Goal: Task Accomplishment & Management: Complete application form

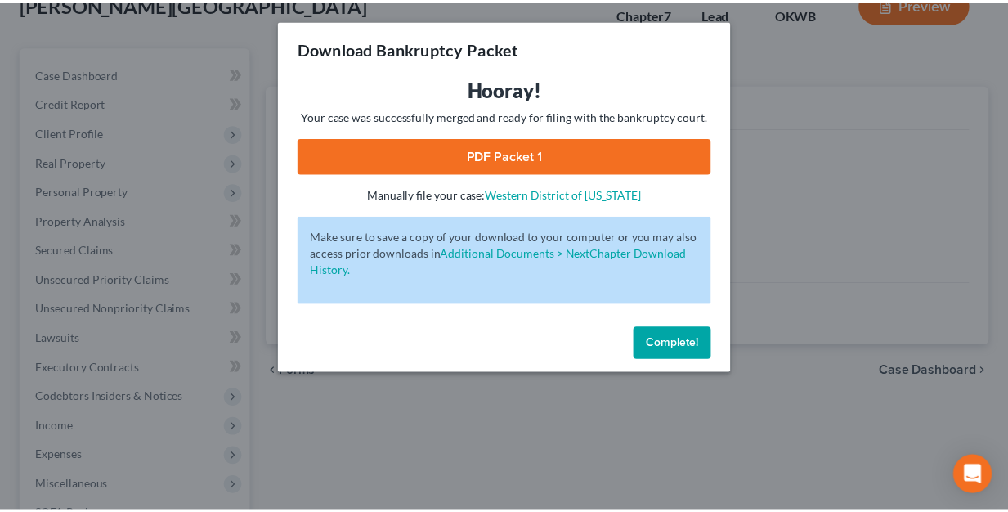
scroll to position [111, 0]
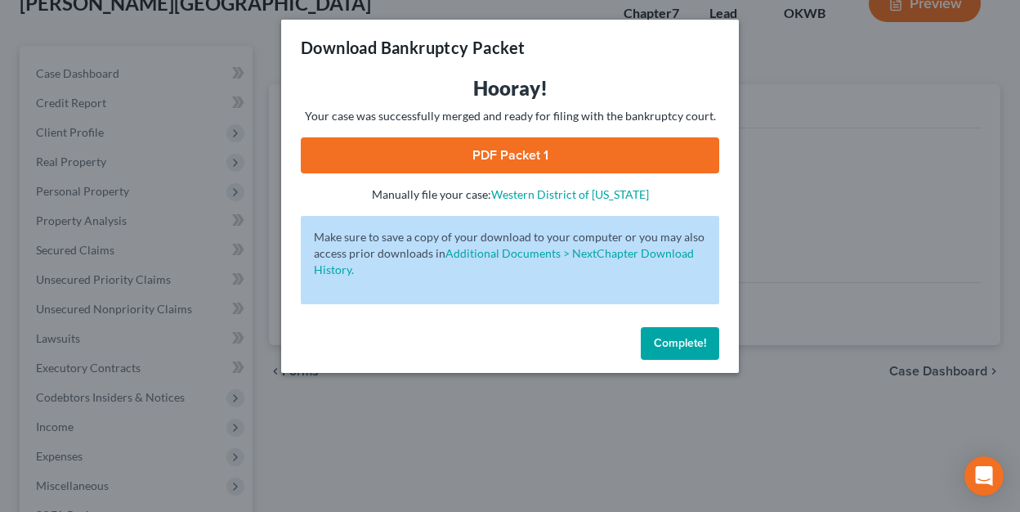
click at [521, 154] on link "PDF Packet 1" at bounding box center [510, 155] width 418 height 36
click at [673, 346] on span "Complete!" at bounding box center [680, 343] width 52 height 14
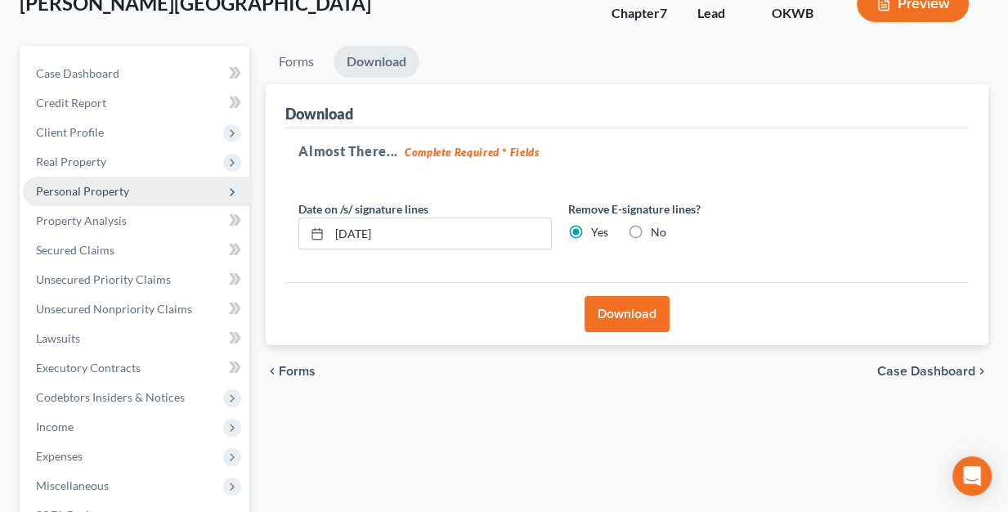
click at [66, 187] on span "Personal Property" at bounding box center [82, 191] width 93 height 14
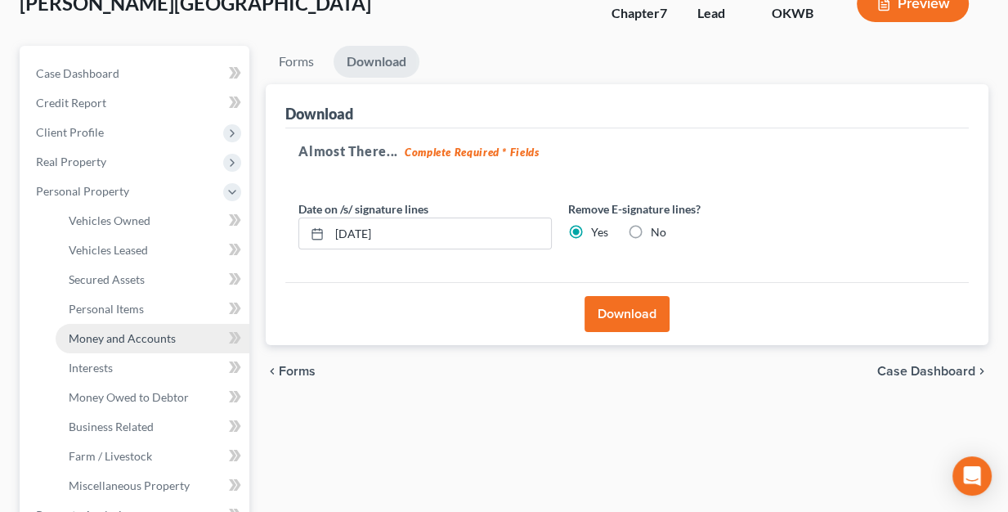
click at [95, 336] on span "Money and Accounts" at bounding box center [122, 338] width 107 height 14
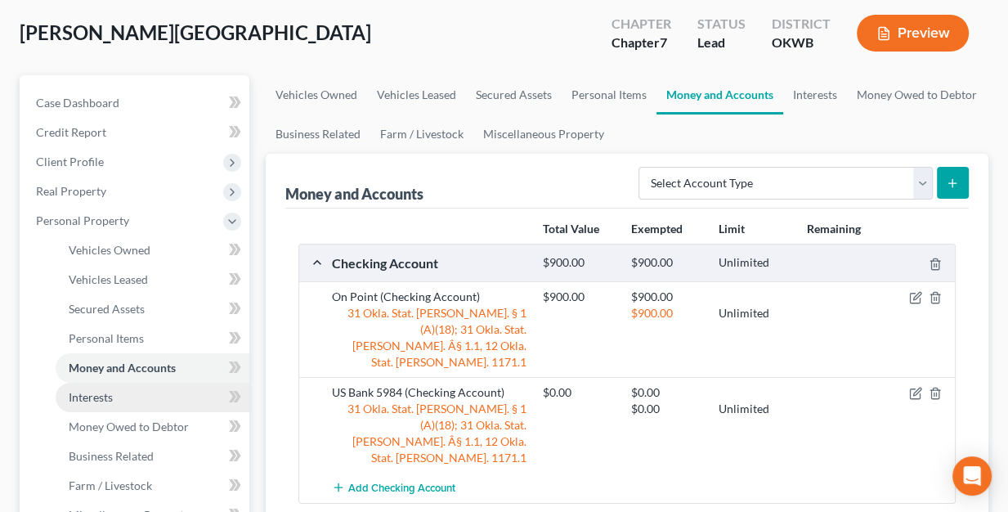
click at [97, 406] on link "Interests" at bounding box center [153, 397] width 194 height 29
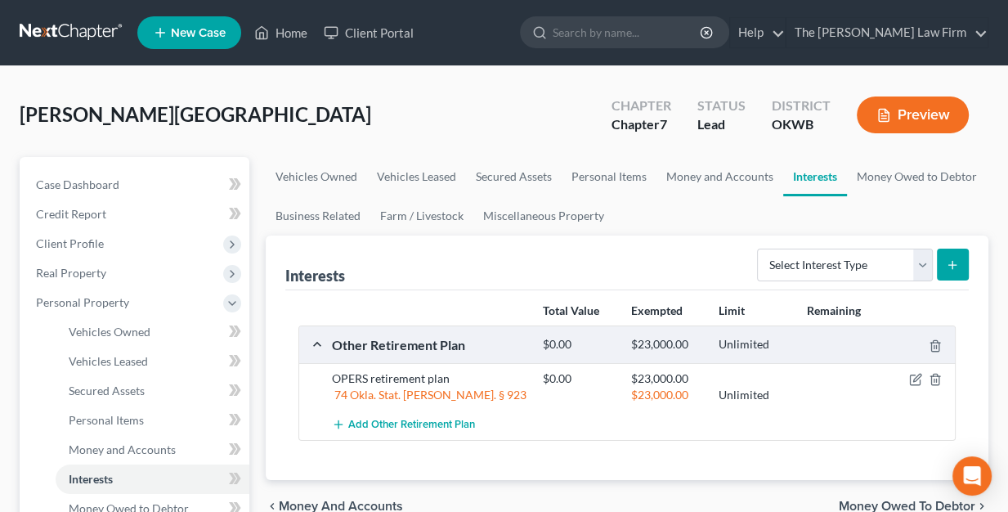
scroll to position [82, 0]
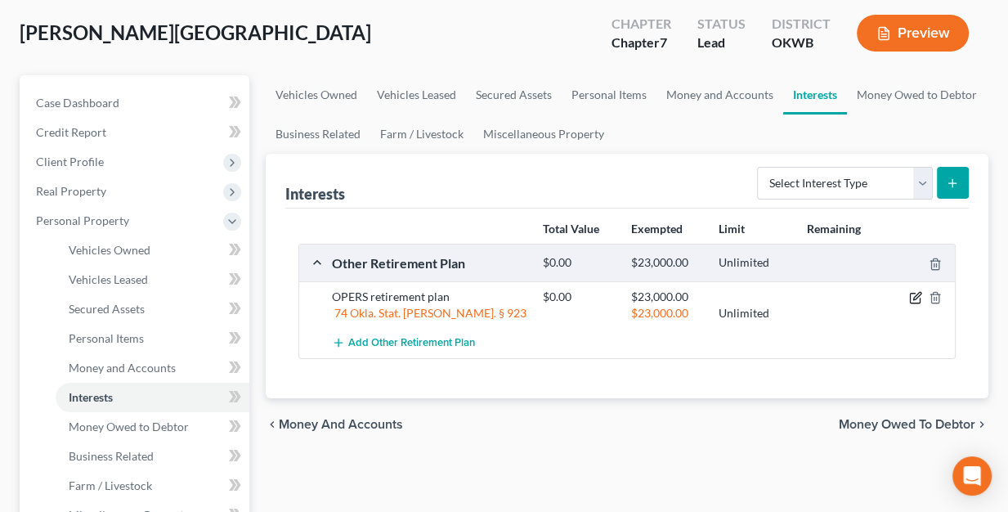
click at [914, 298] on icon "button" at bounding box center [915, 297] width 13 height 13
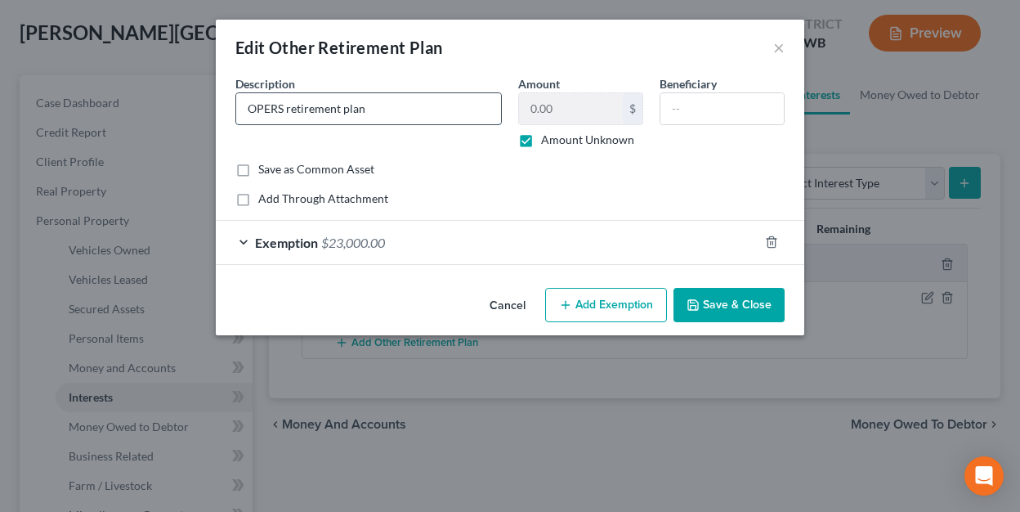
click at [381, 107] on input "OPERS retirement plan" at bounding box center [368, 108] width 265 height 31
type input "OPERS retirement plan (not yet vested)"
click at [740, 305] on button "Save & Close" at bounding box center [728, 305] width 111 height 34
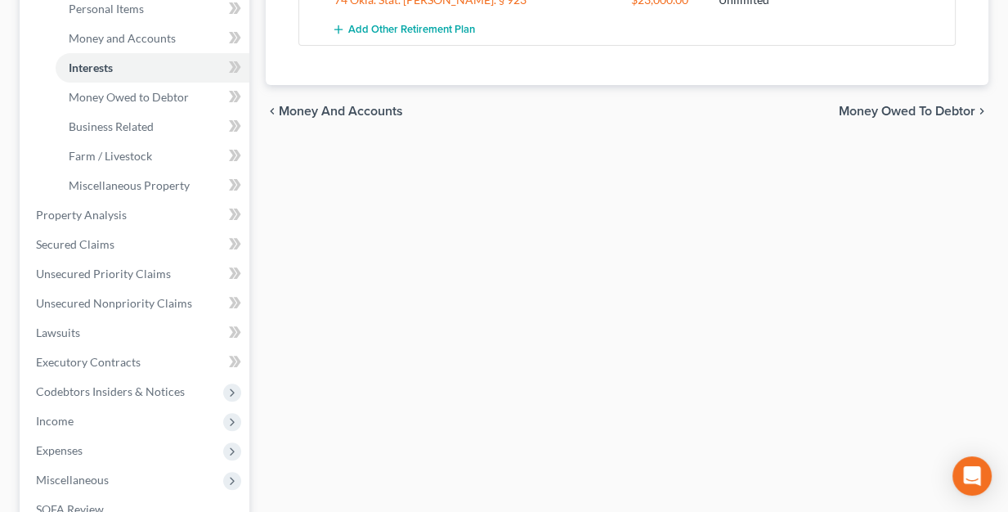
scroll to position [245, 0]
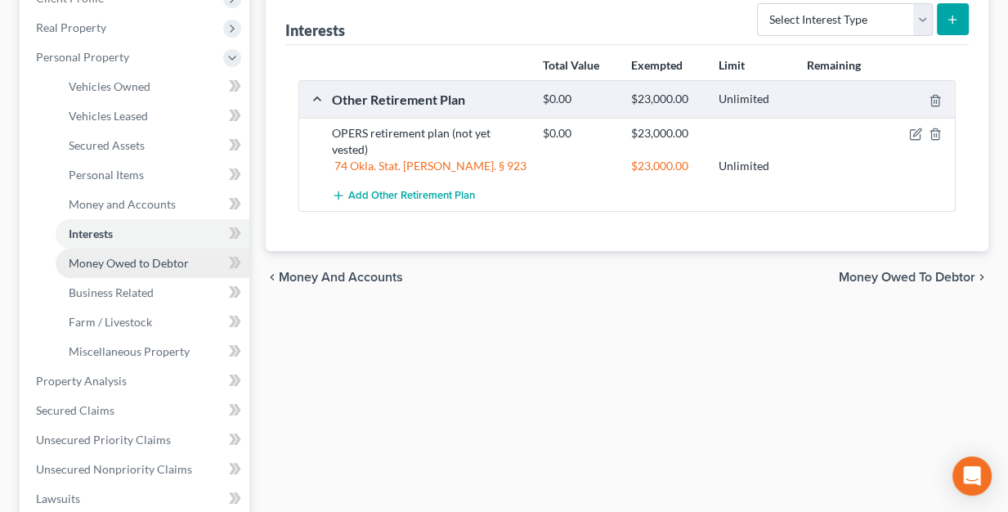
click at [130, 256] on span "Money Owed to Debtor" at bounding box center [129, 263] width 120 height 14
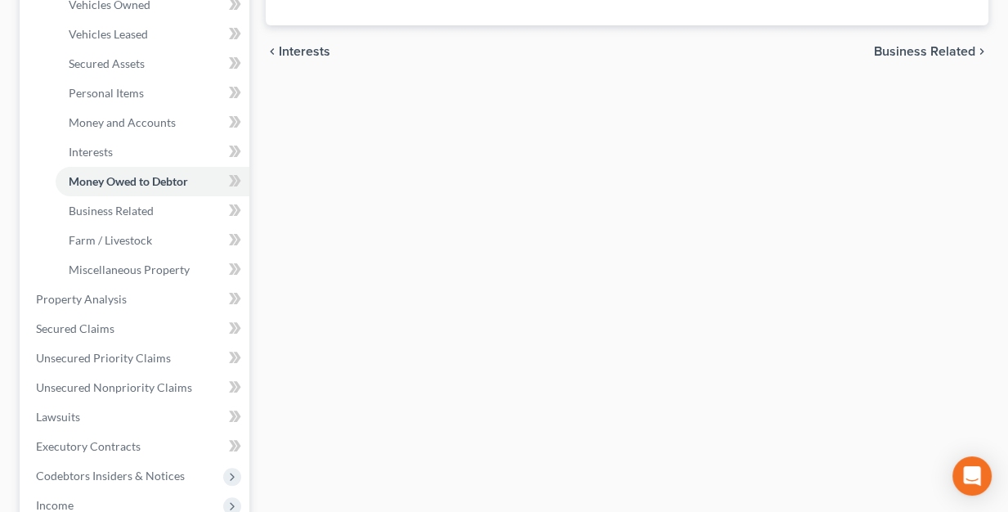
scroll to position [490, 0]
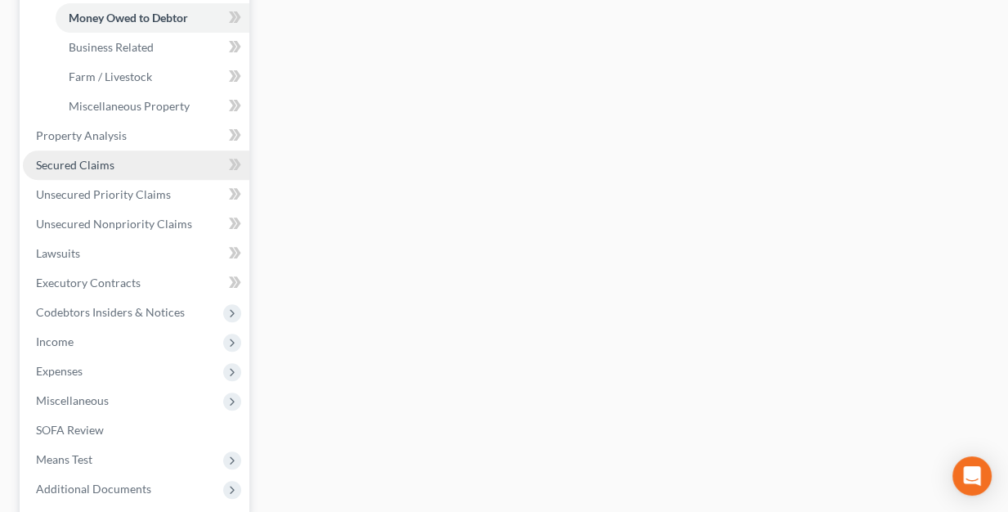
click at [87, 162] on span "Secured Claims" at bounding box center [75, 165] width 78 height 14
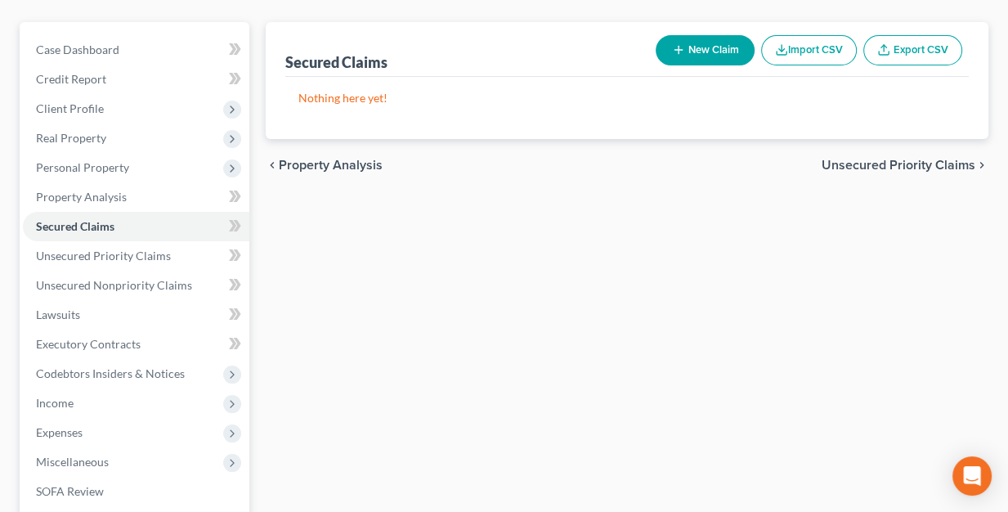
scroll to position [163, 0]
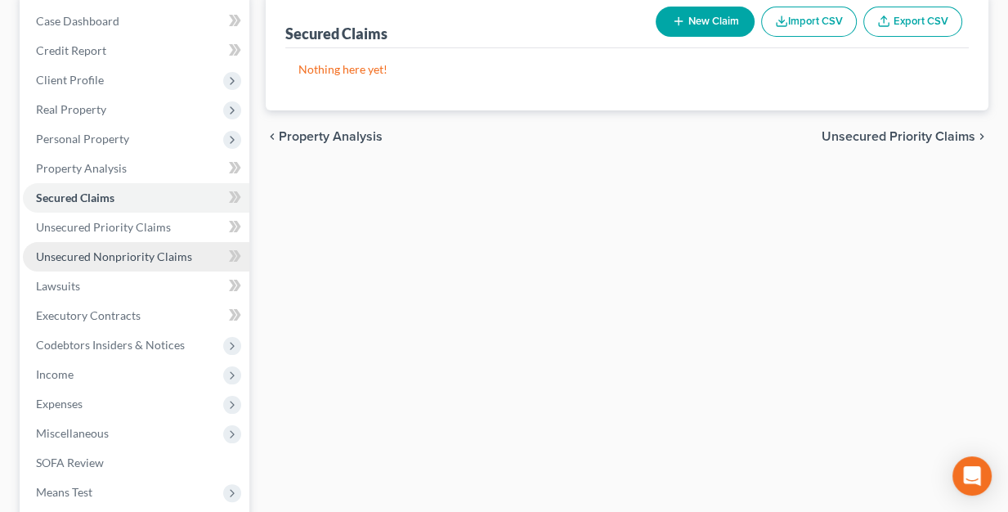
click at [51, 261] on span "Unsecured Nonpriority Claims" at bounding box center [114, 256] width 156 height 14
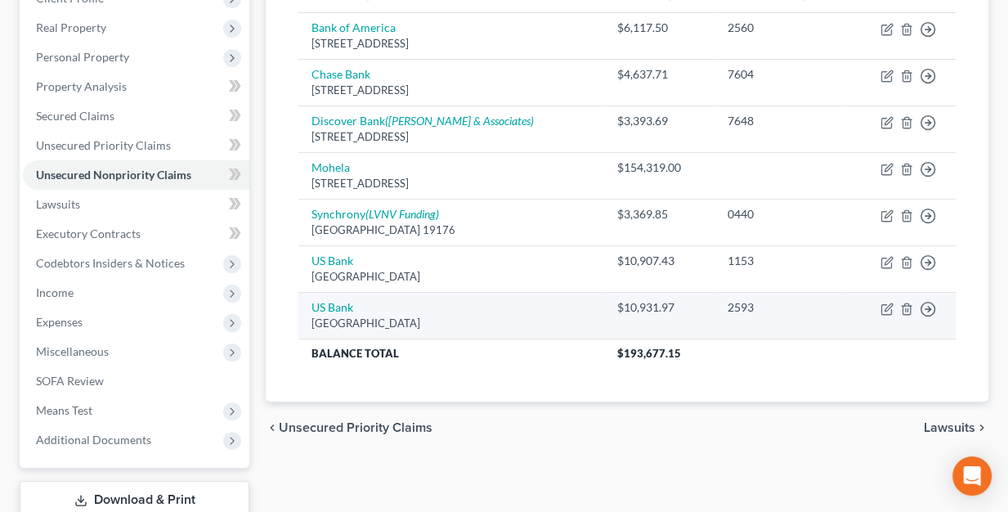
scroll to position [327, 0]
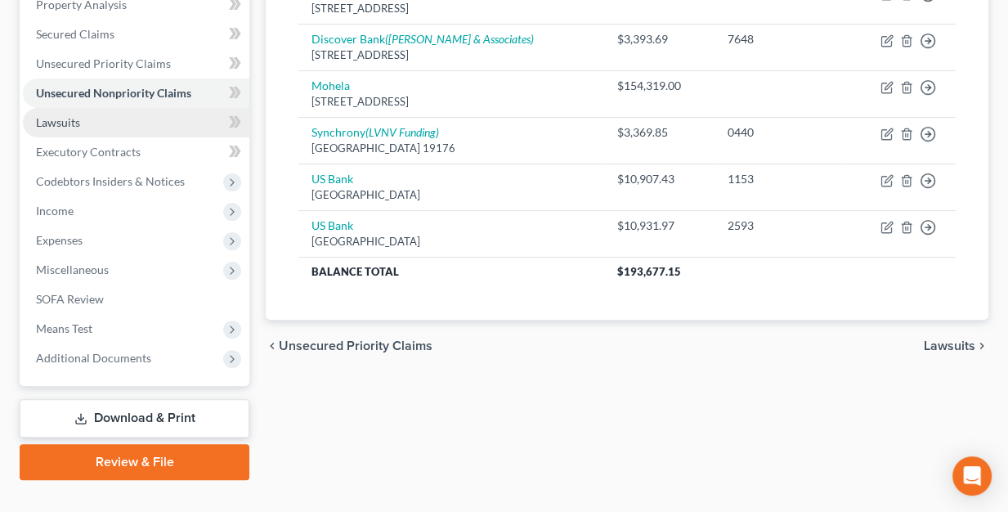
click at [75, 125] on span "Lawsuits" at bounding box center [58, 122] width 44 height 14
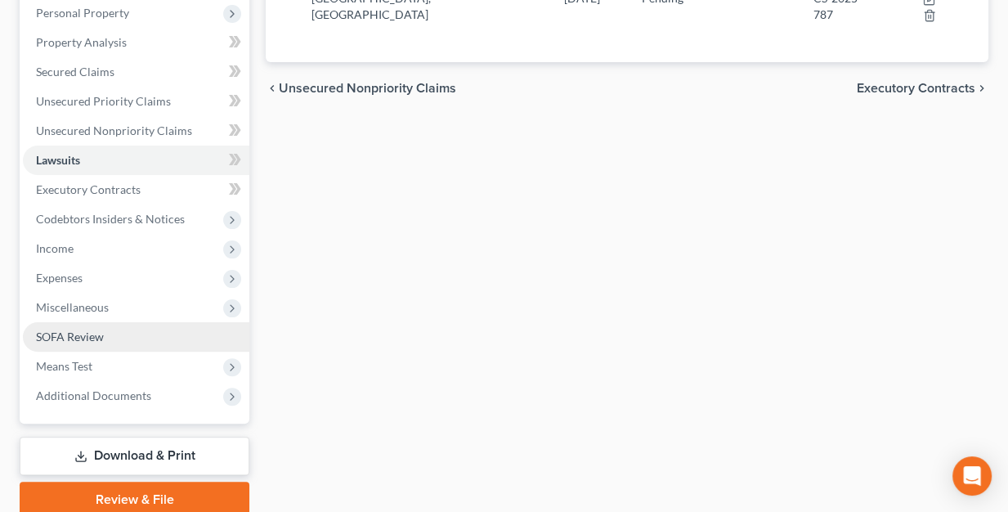
scroll to position [327, 0]
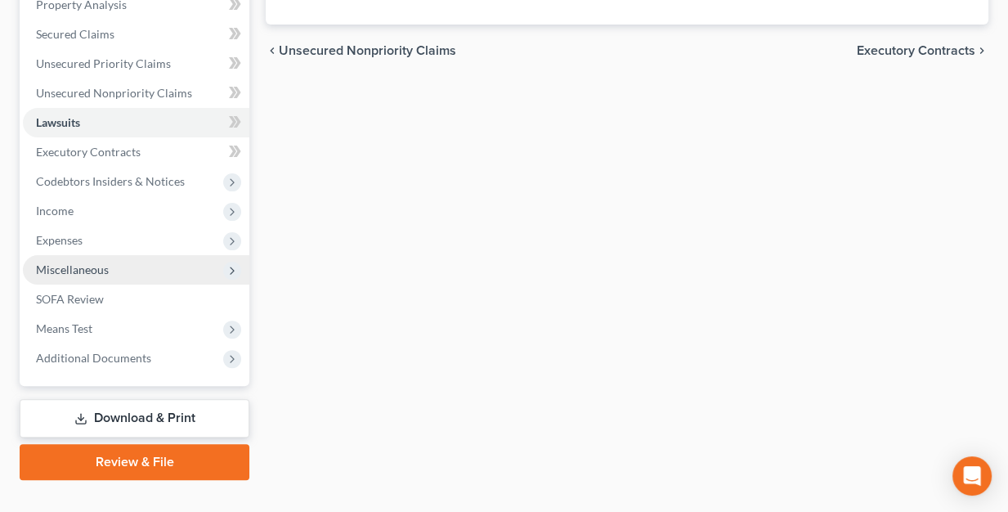
click at [66, 271] on span "Miscellaneous" at bounding box center [72, 269] width 73 height 14
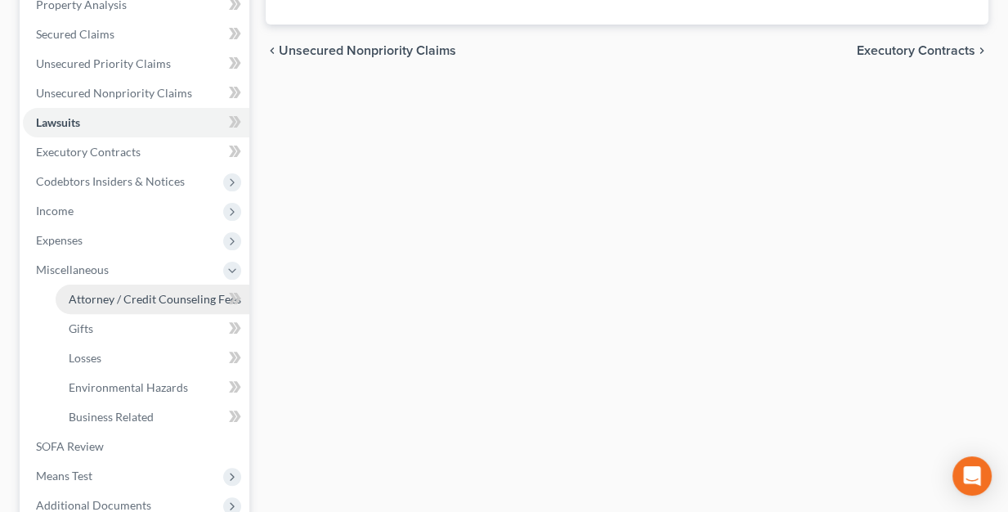
click at [86, 295] on span "Attorney / Credit Counseling Fees" at bounding box center [155, 299] width 172 height 14
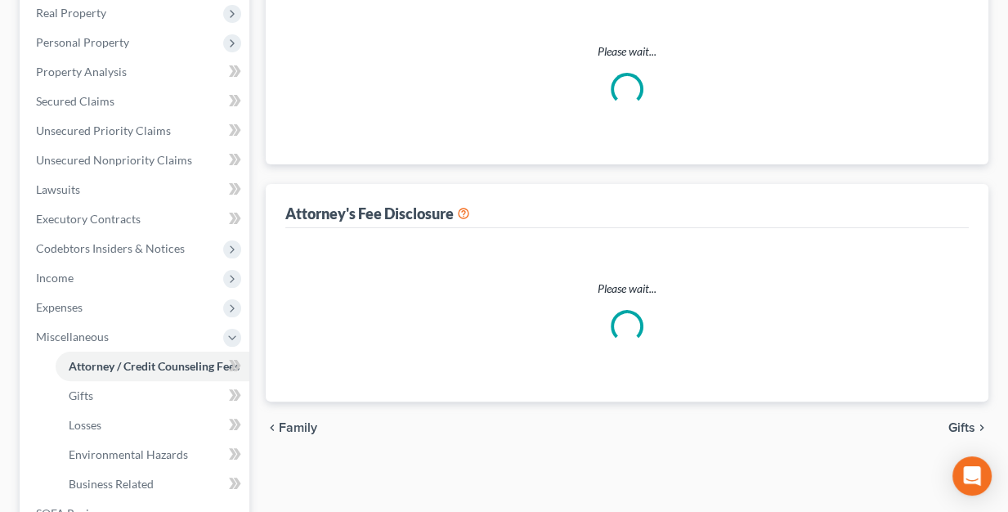
select select "0"
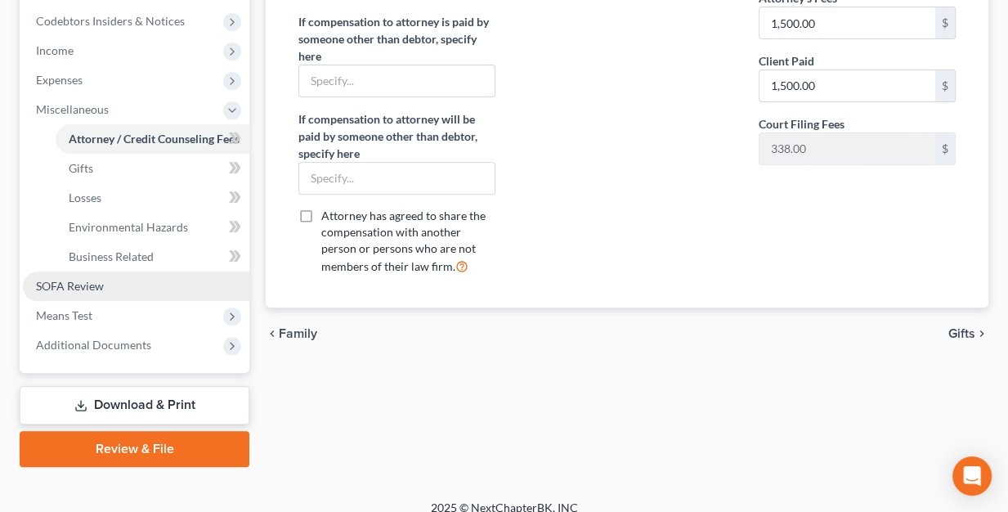
scroll to position [503, 0]
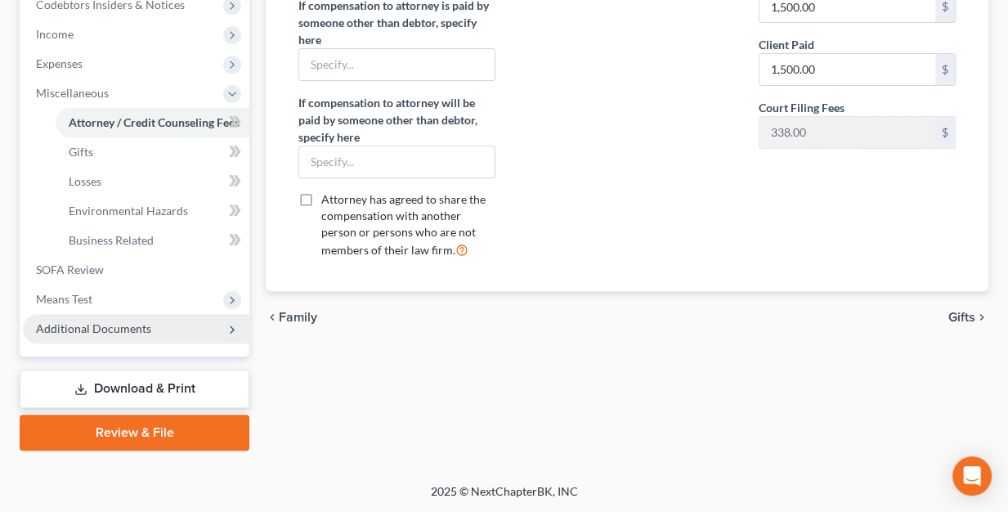
click at [80, 324] on span "Additional Documents" at bounding box center [93, 328] width 115 height 14
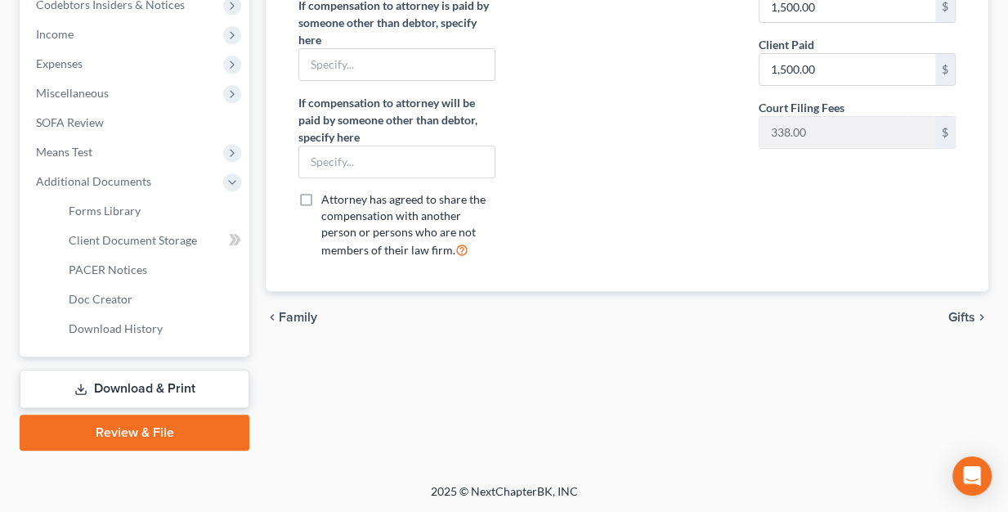
drag, startPoint x: 126, startPoint y: 387, endPoint x: 176, endPoint y: 386, distance: 49.9
click at [126, 387] on link "Download & Print" at bounding box center [135, 388] width 230 height 38
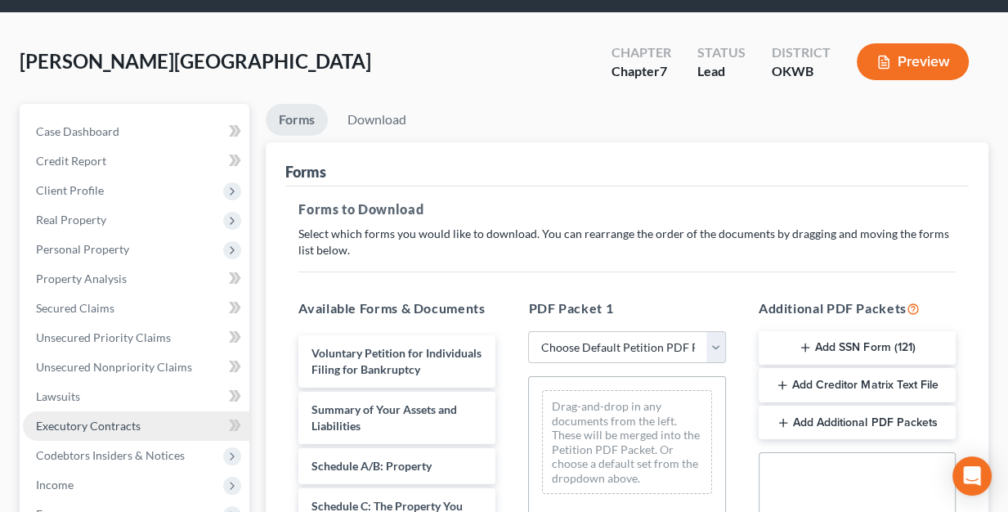
scroll to position [82, 0]
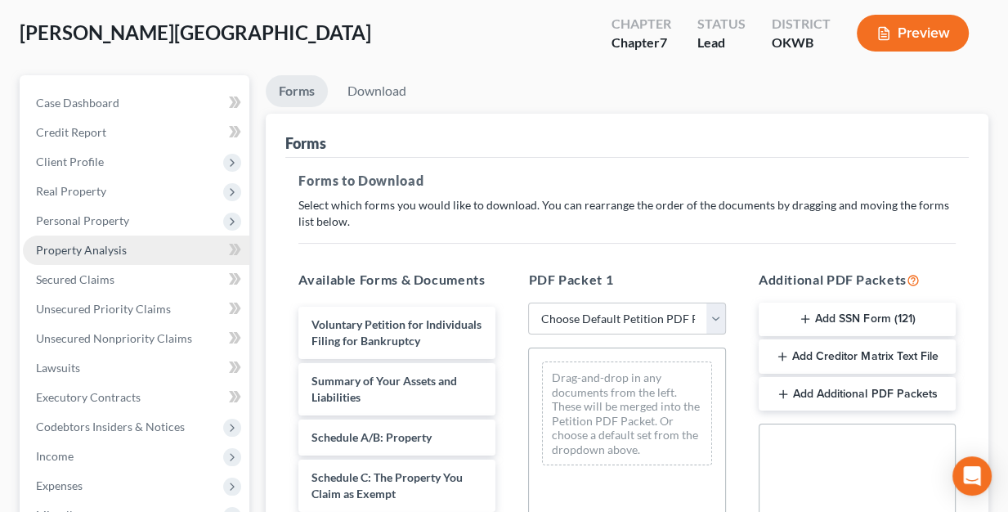
click at [72, 249] on span "Property Analysis" at bounding box center [81, 250] width 91 height 14
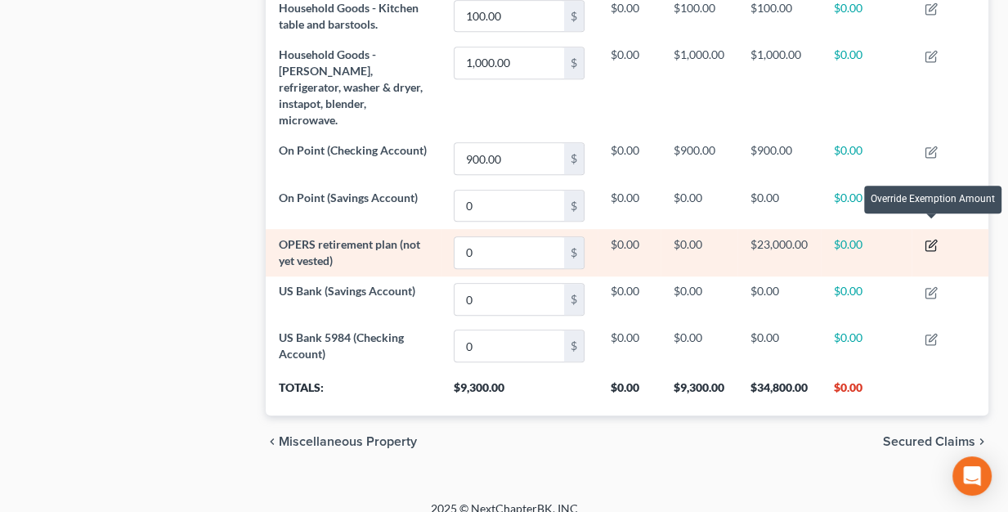
click at [933, 239] on icon "button" at bounding box center [930, 245] width 13 height 13
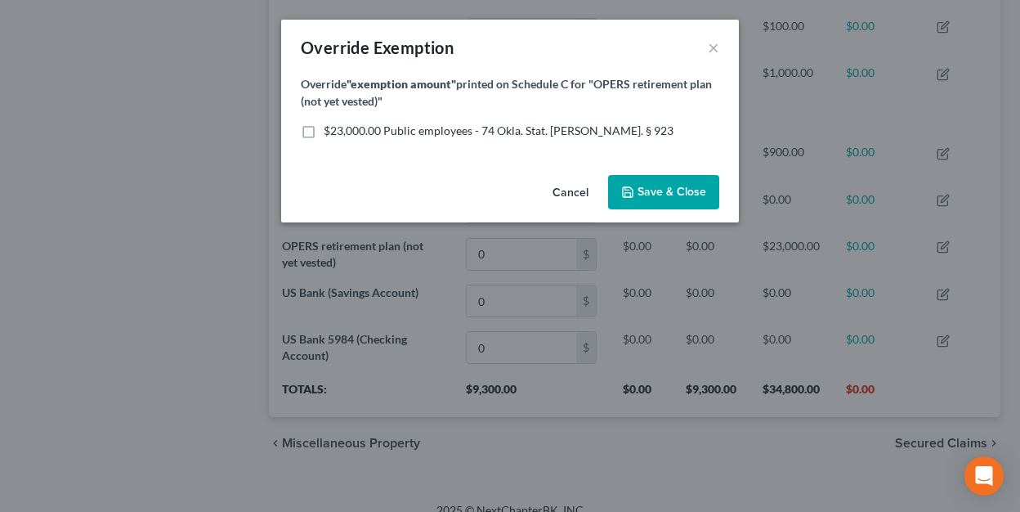
click at [324, 130] on label "$23,000.00 Public employees - 74 Okla. Stat. [PERSON_NAME]. § 923" at bounding box center [499, 131] width 350 height 16
click at [330, 130] on input "$23,000.00 Public employees - 74 Okla. Stat. [PERSON_NAME]. § 923" at bounding box center [335, 128] width 11 height 11
checkbox input "true"
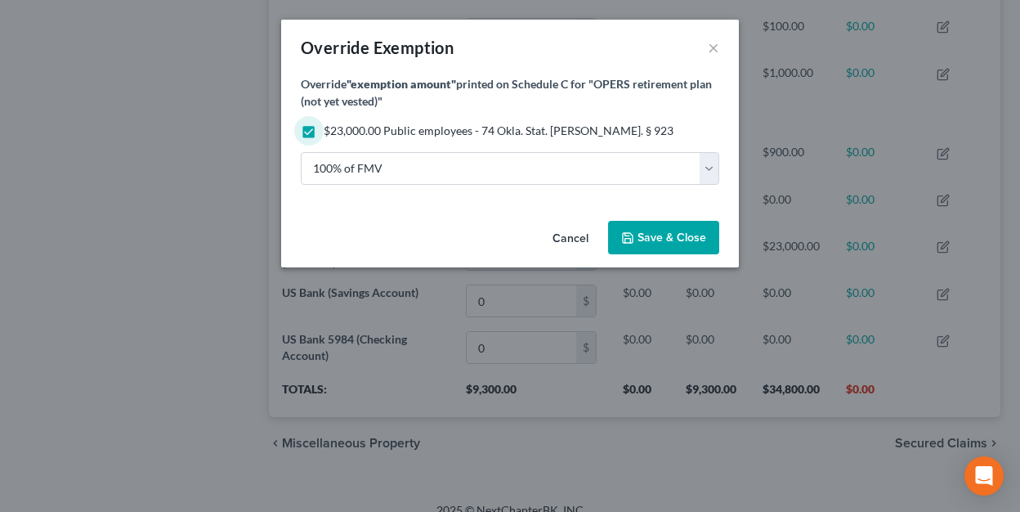
click at [684, 239] on span "Save & Close" at bounding box center [672, 237] width 69 height 14
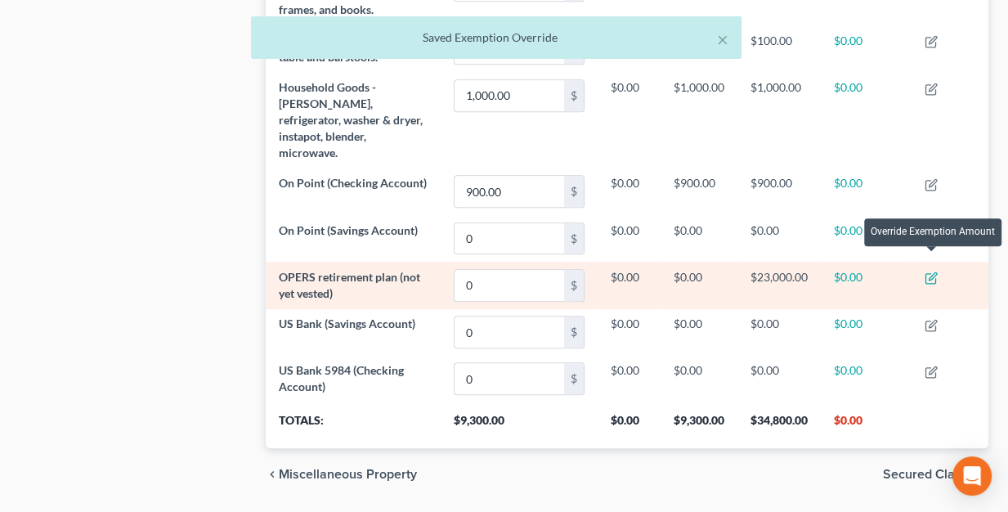
click at [935, 271] on icon "button" at bounding box center [930, 277] width 13 height 13
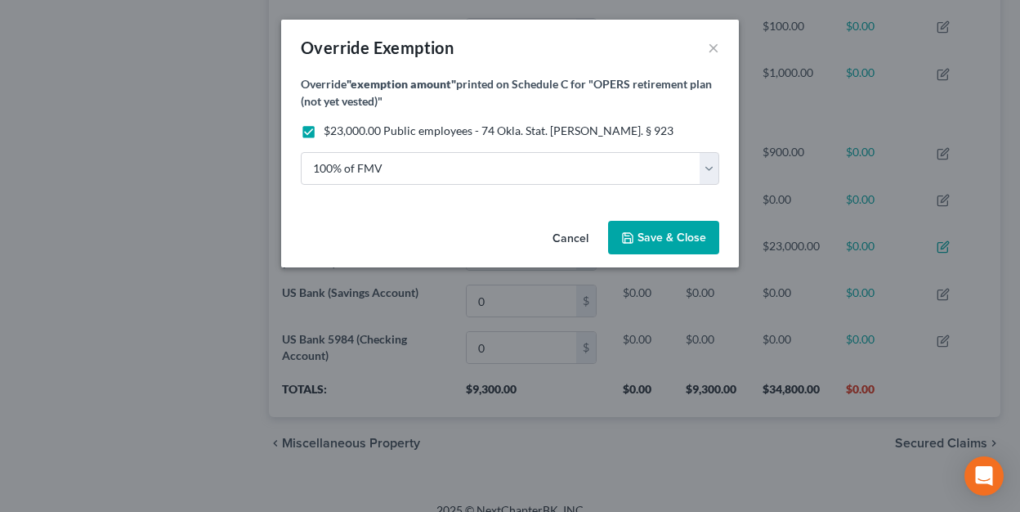
click at [695, 238] on span "Save & Close" at bounding box center [672, 237] width 69 height 14
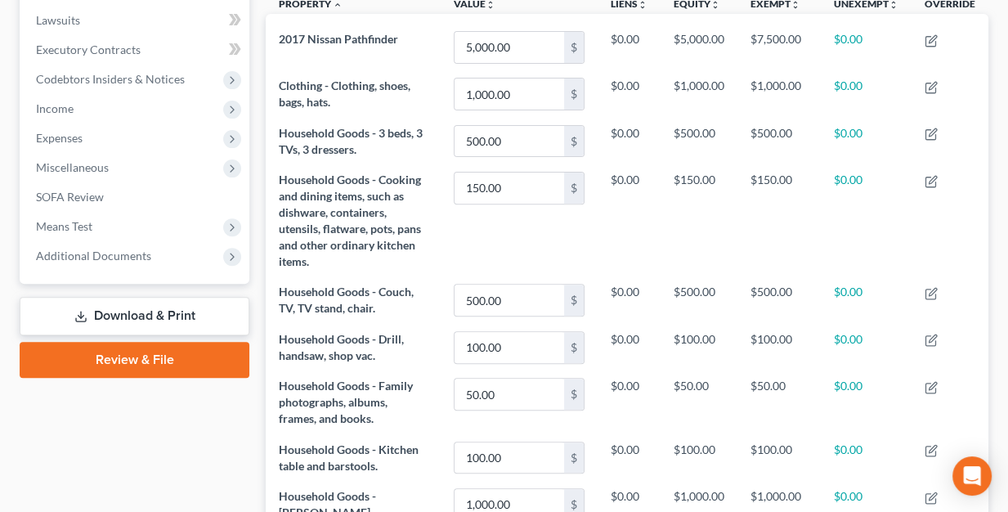
click at [161, 305] on link "Download & Print" at bounding box center [135, 316] width 230 height 38
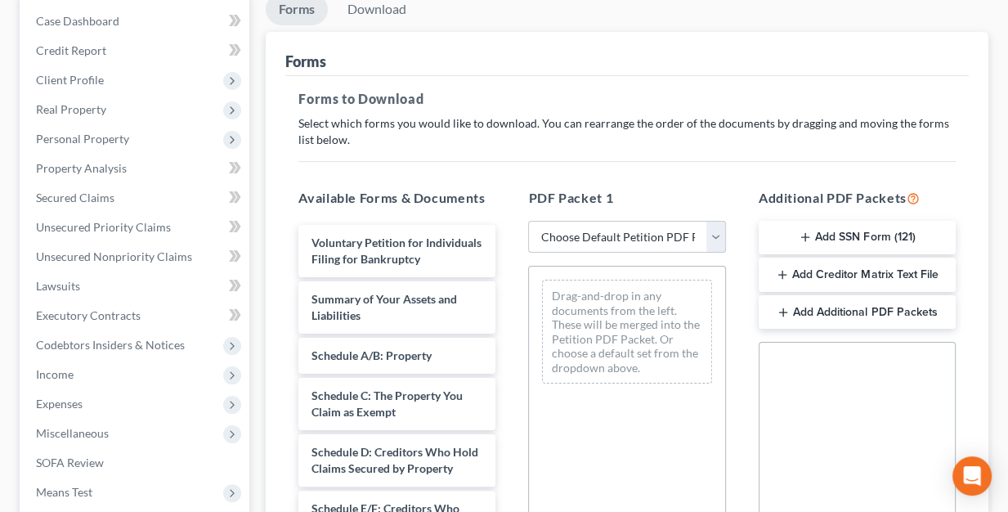
click at [685, 231] on select "Choose Default Petition PDF Packet Complete Bankruptcy Petition (all forms and …" at bounding box center [626, 237] width 197 height 33
select select "6"
click at [528, 221] on select "Choose Default Petition PDF Packet Complete Bankruptcy Petition (all forms and …" at bounding box center [626, 237] width 197 height 33
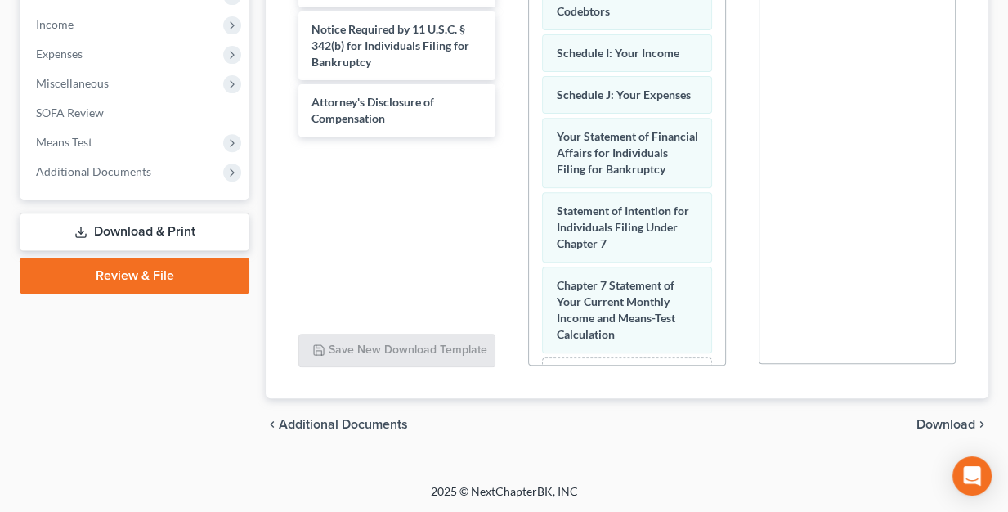
click at [960, 427] on span "Download" at bounding box center [945, 424] width 59 height 13
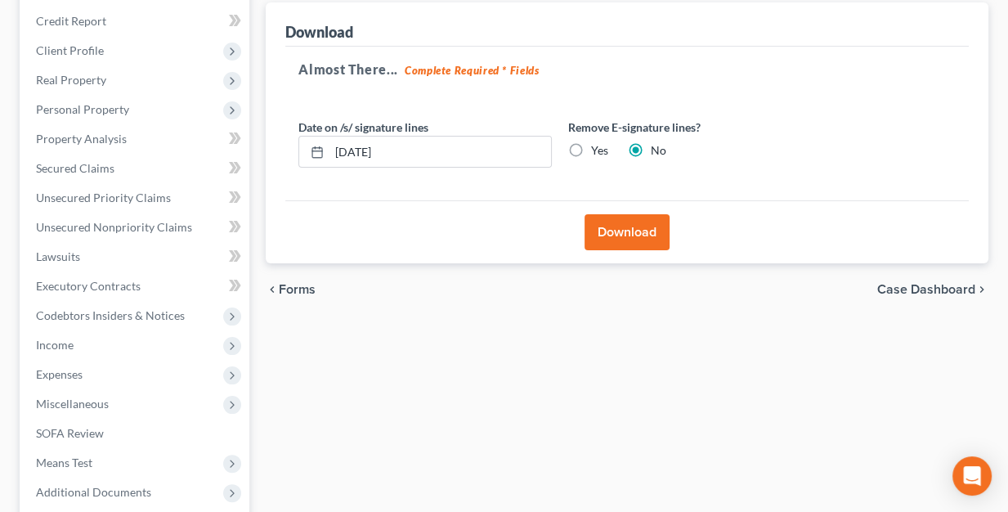
click at [591, 148] on label "Yes" at bounding box center [599, 150] width 17 height 16
click at [597, 148] on input "Yes" at bounding box center [602, 147] width 11 height 11
radio input "true"
radio input "false"
click at [633, 222] on button "Download" at bounding box center [626, 232] width 85 height 36
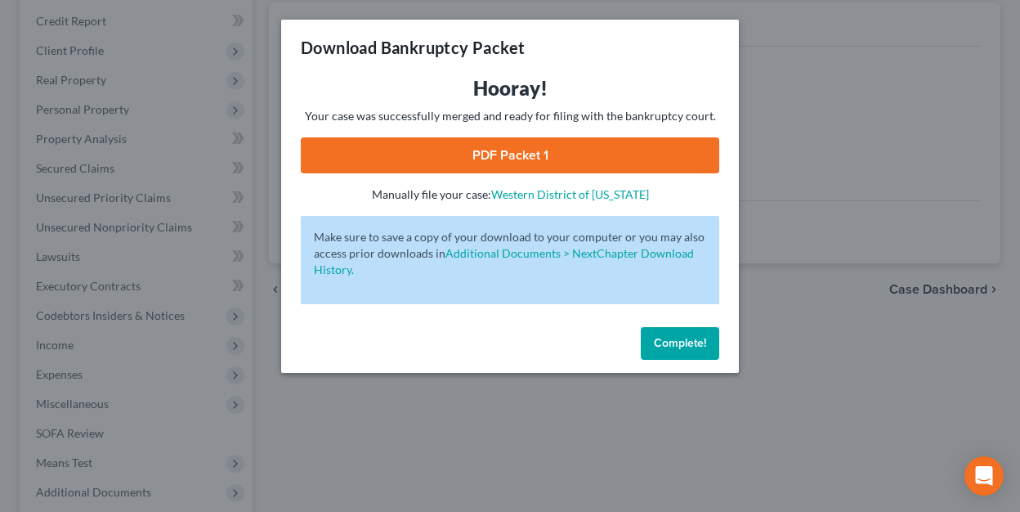
click at [489, 149] on link "PDF Packet 1" at bounding box center [510, 155] width 418 height 36
click at [671, 341] on span "Complete!" at bounding box center [680, 343] width 52 height 14
